Goal: Task Accomplishment & Management: Use online tool/utility

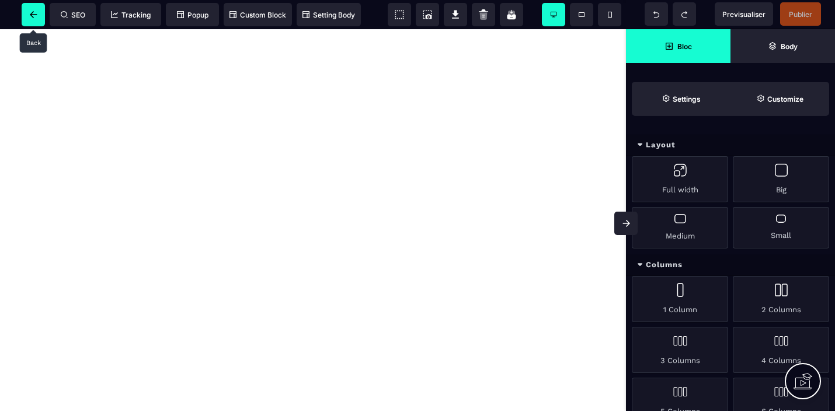
click at [35, 14] on icon at bounding box center [33, 14] width 7 height 7
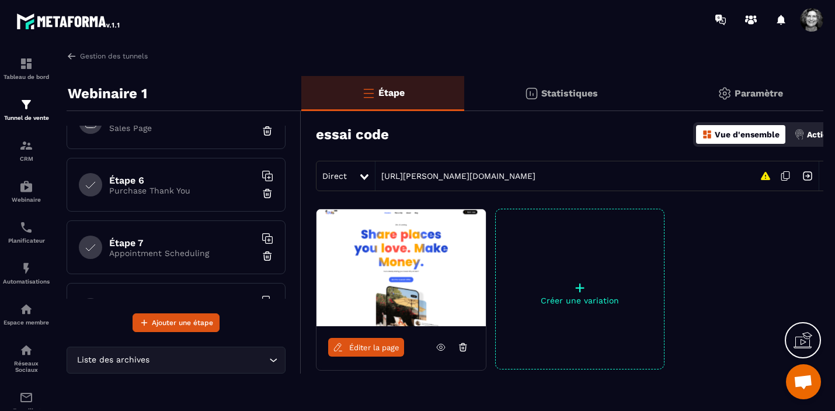
scroll to position [390, 0]
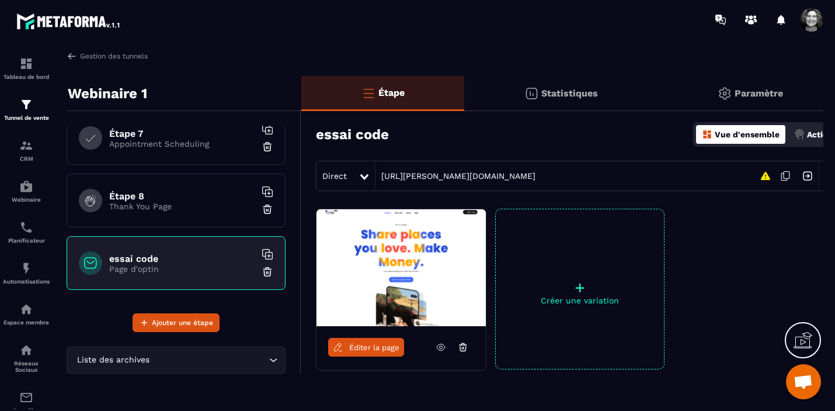
click at [267, 272] on img at bounding box center [268, 272] width 12 height 12
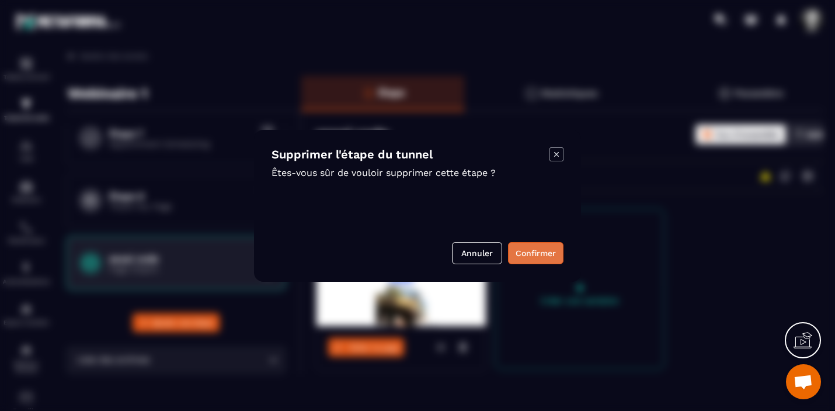
click at [533, 252] on button "Confirmer" at bounding box center [536, 253] width 56 height 22
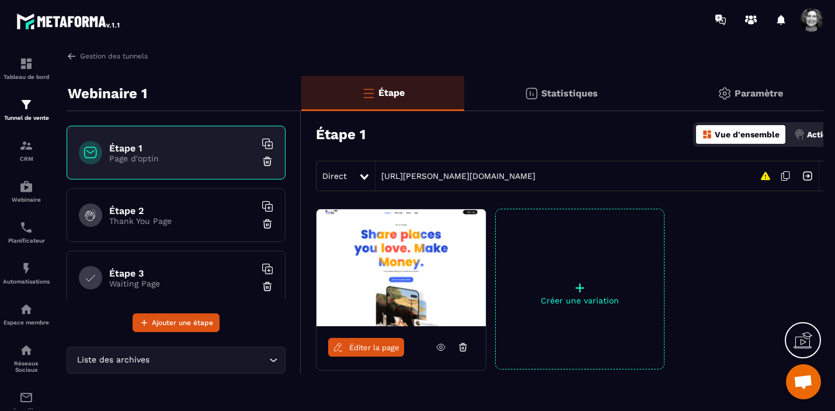
click at [373, 348] on span "Éditer la page" at bounding box center [374, 347] width 50 height 9
